Goal: Information Seeking & Learning: Learn about a topic

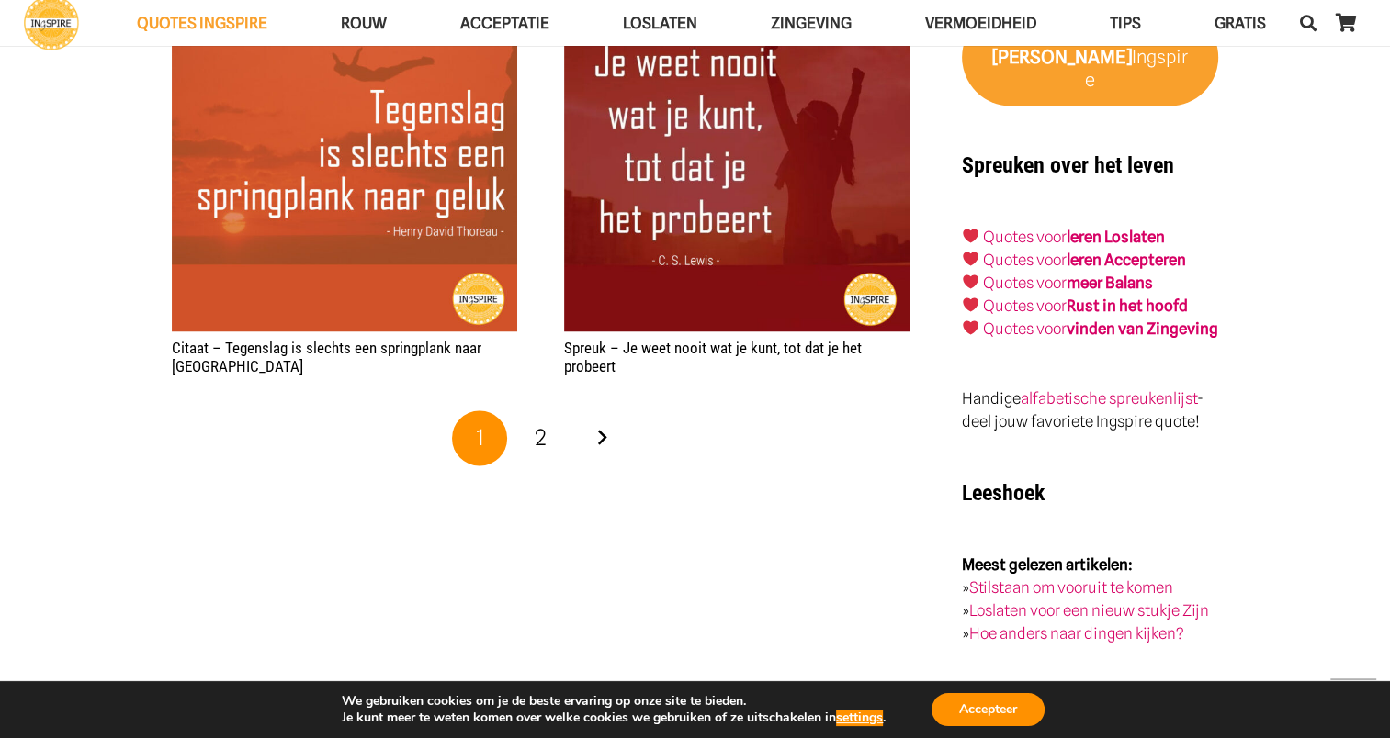
scroll to position [2953, 0]
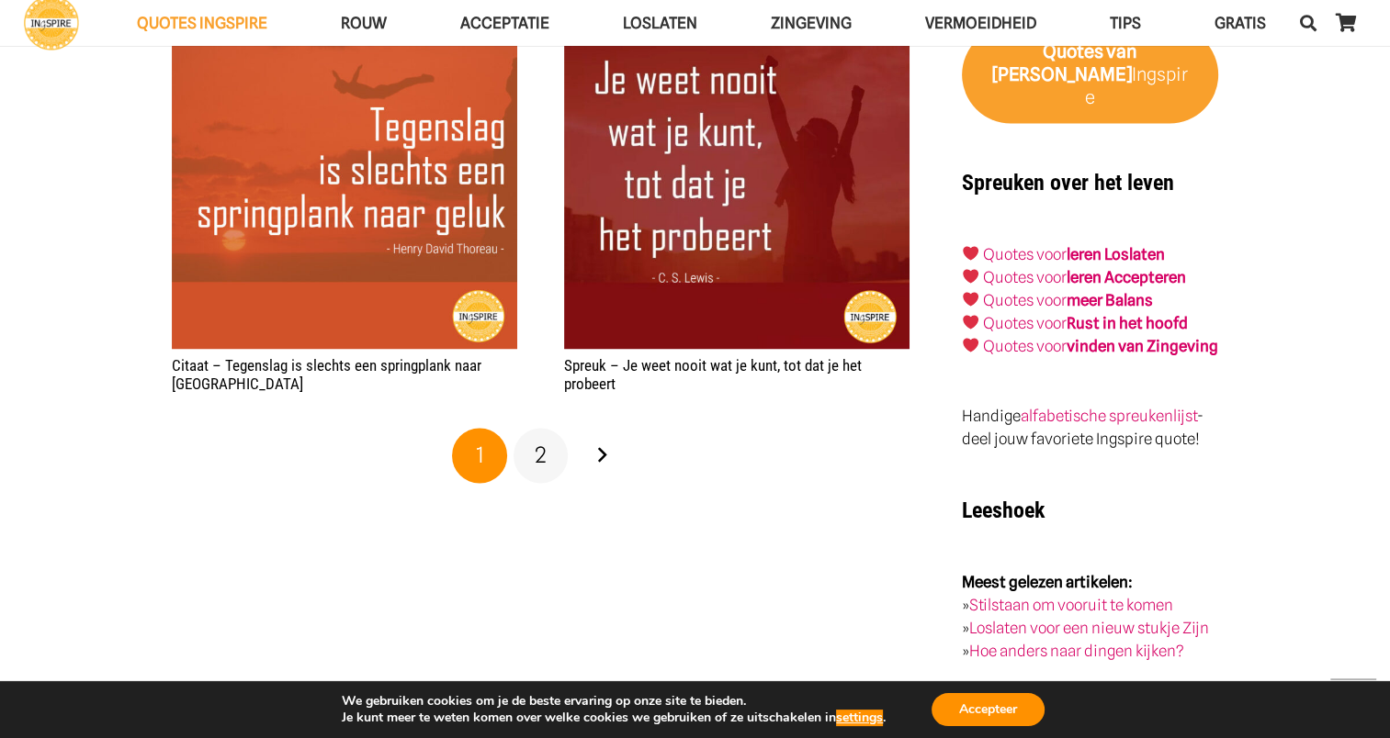
click at [530, 473] on link "2" at bounding box center [540, 455] width 55 height 55
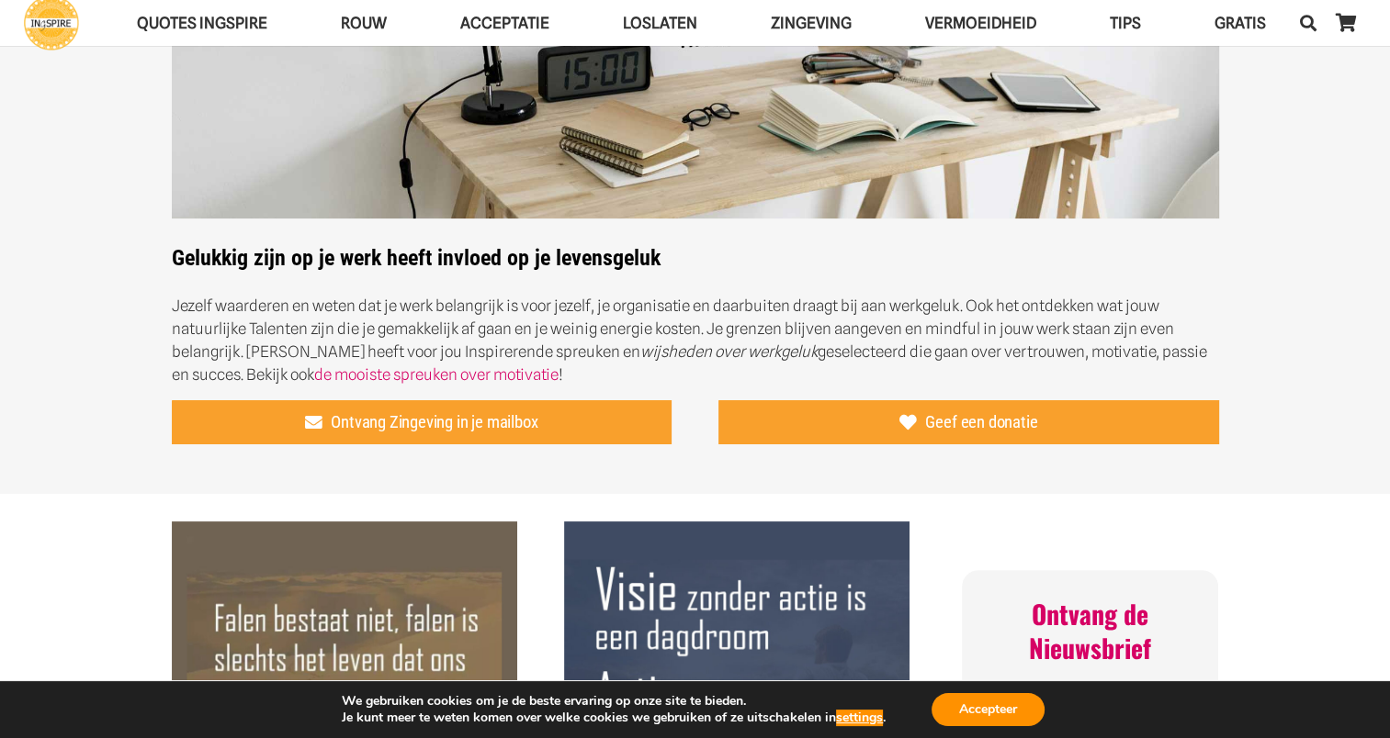
scroll to position [266, 0]
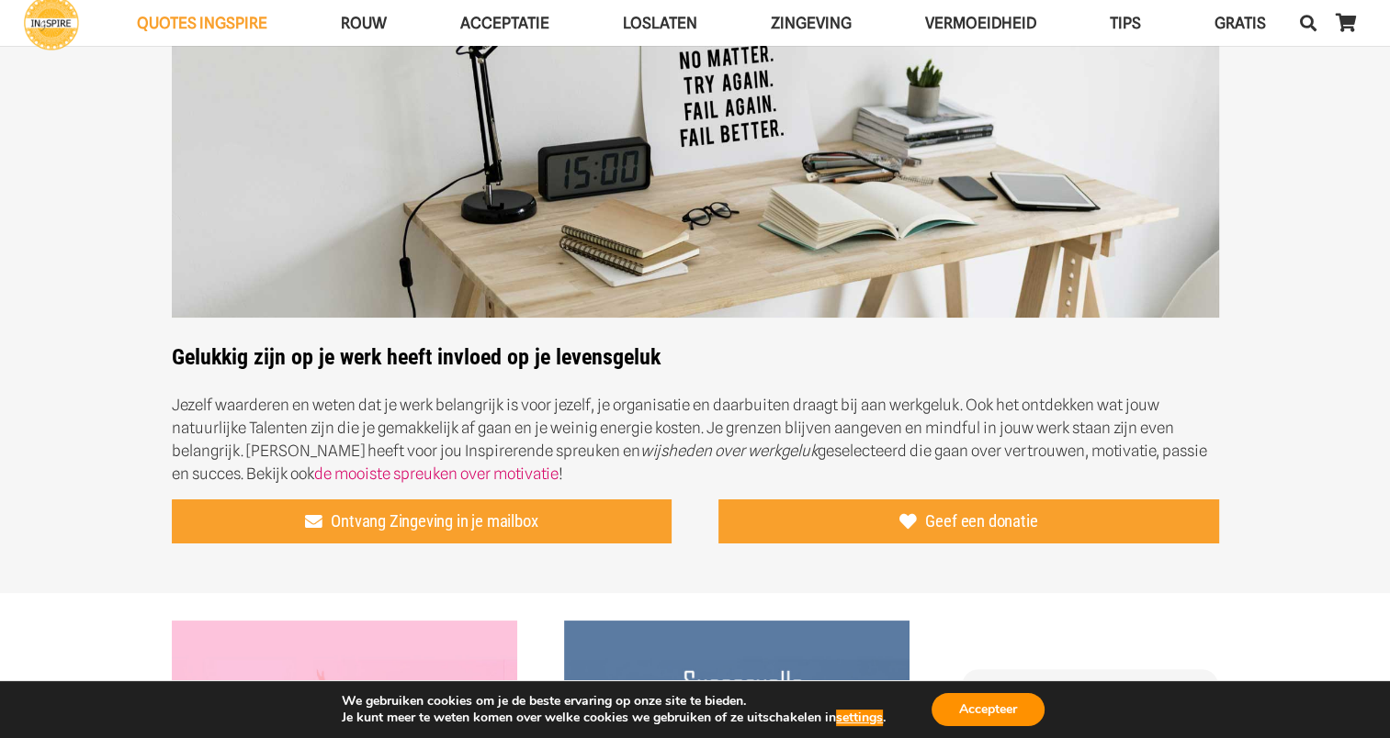
scroll to position [197, 0]
